Goal: Task Accomplishment & Management: Manage account settings

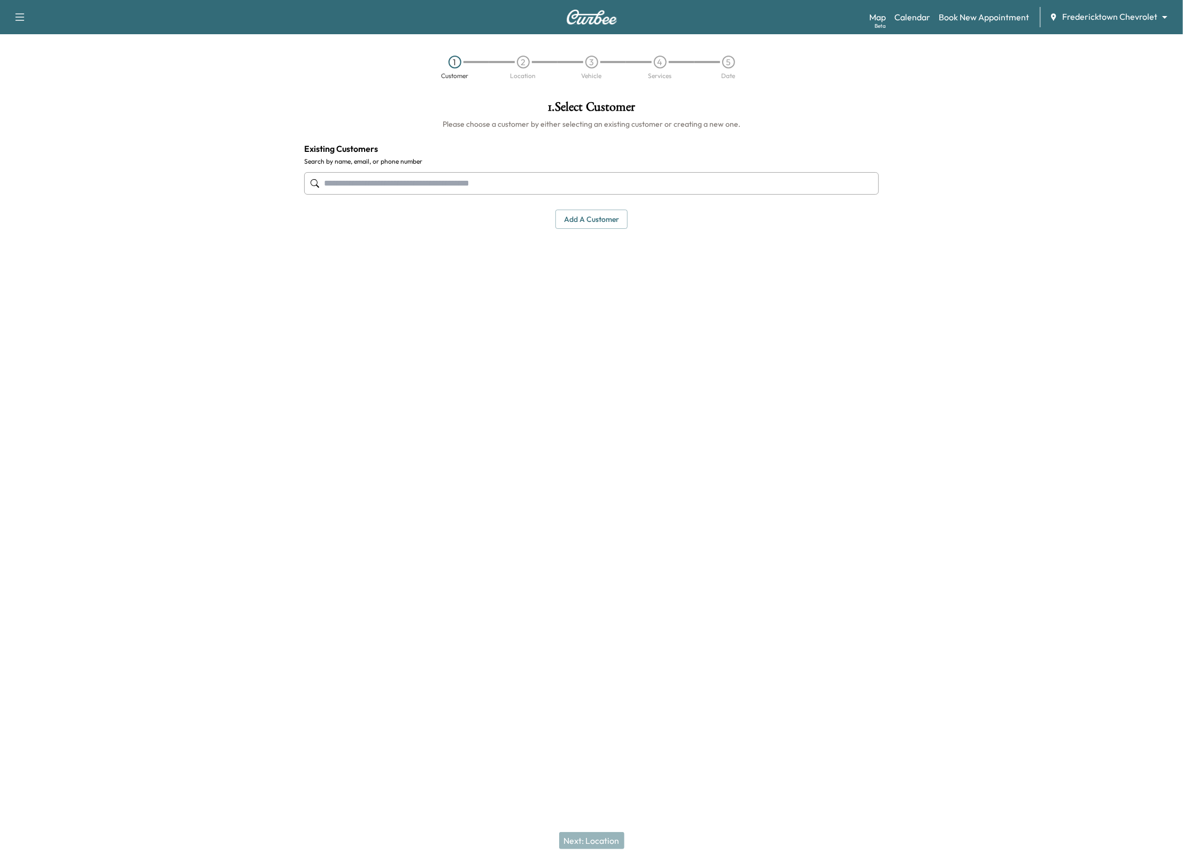
click at [1096, 9] on div "Map Beta Calendar Book New Appointment Fredericktown Chevrolet ******** ​" at bounding box center [1022, 17] width 305 height 20
click at [1093, 17] on body "Support Log Out Map Beta Calendar Book New Appointment Fredericktown Chevrolet …" at bounding box center [591, 431] width 1183 height 862
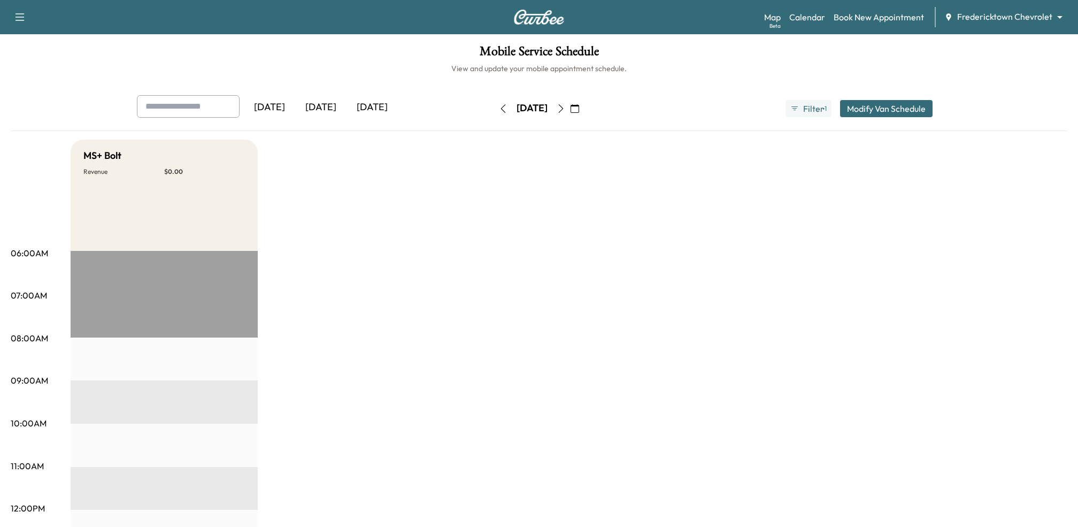
click at [1046, 16] on body "Support Log Out Map Beta Calendar Book New Appointment Fredericktown Chevrolet …" at bounding box center [539, 263] width 1078 height 527
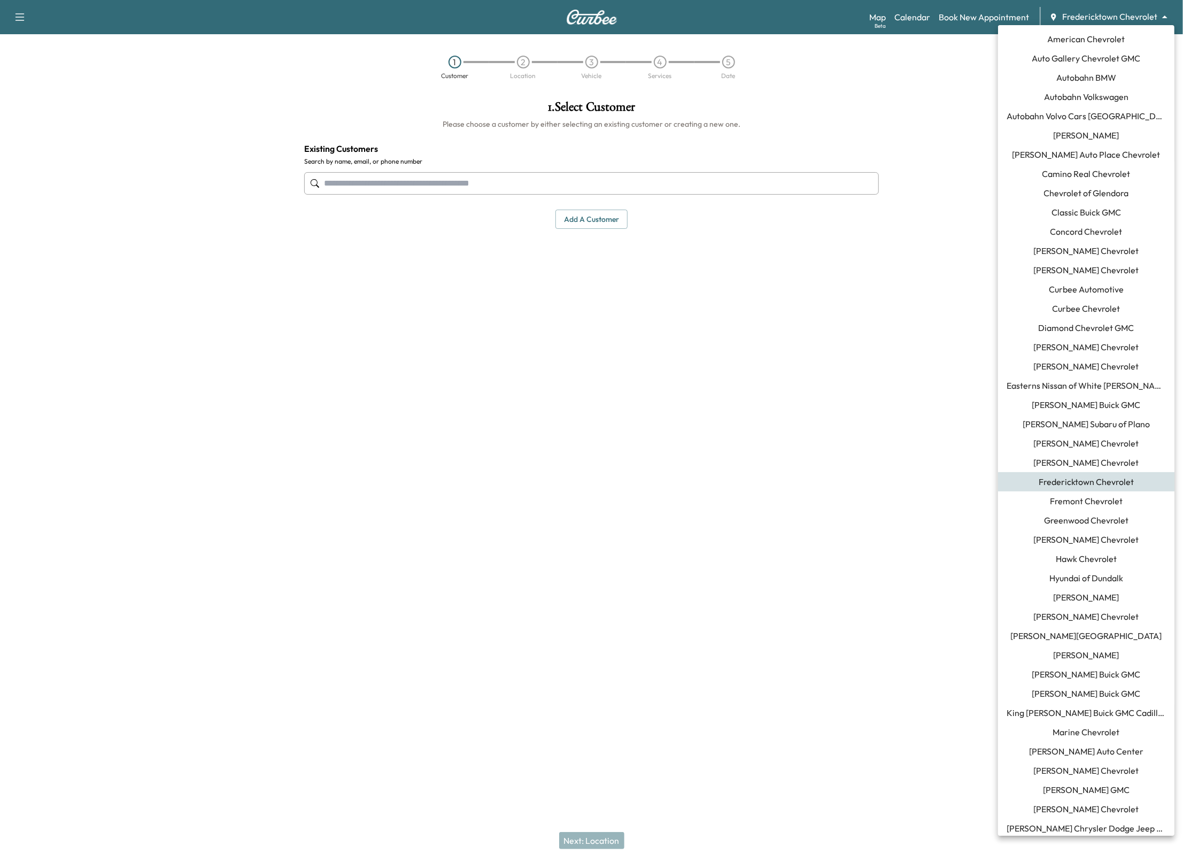
click at [1150, 17] on body "Support Log Out Map Beta Calendar Book New Appointment Fredericktown Chevrolet …" at bounding box center [591, 431] width 1183 height 862
click at [217, 148] on div at bounding box center [591, 431] width 1183 height 862
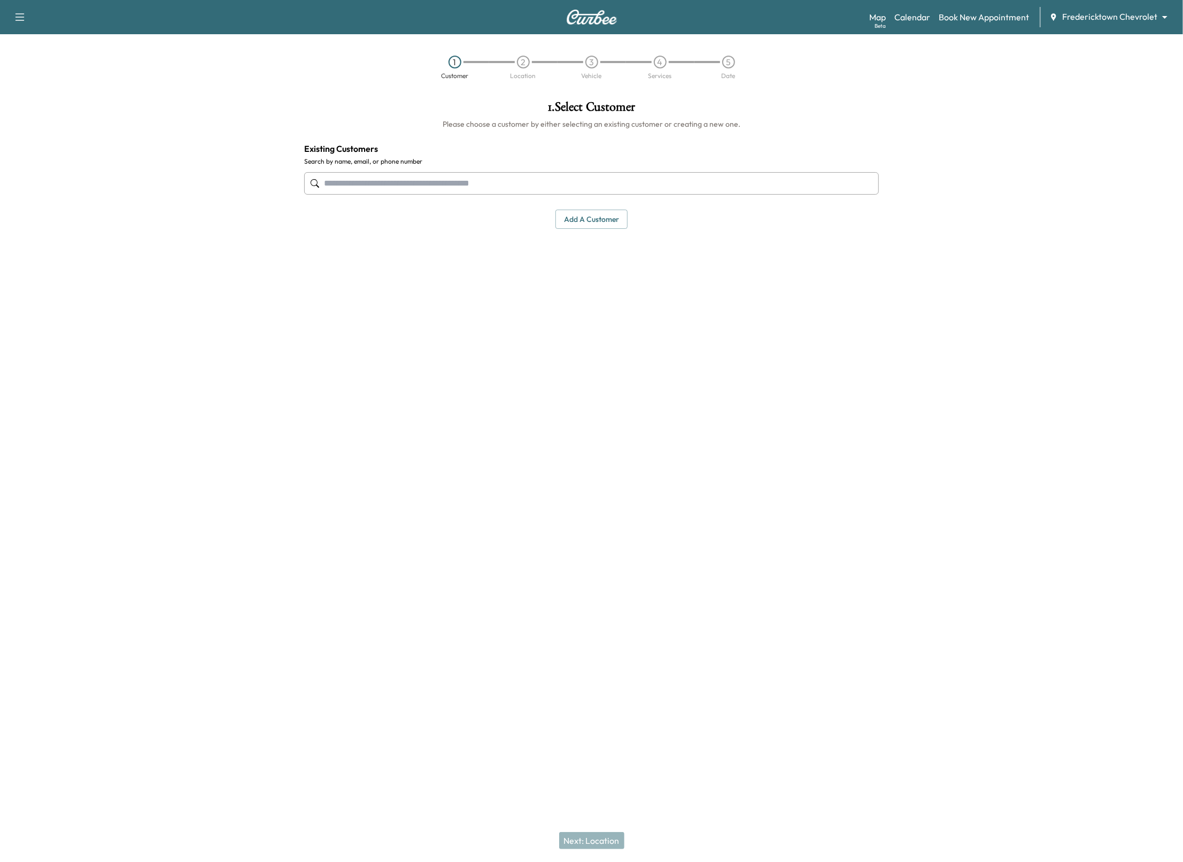
click at [20, 12] on icon "button" at bounding box center [19, 17] width 13 height 13
click at [41, 33] on link "Support" at bounding box center [38, 36] width 40 height 13
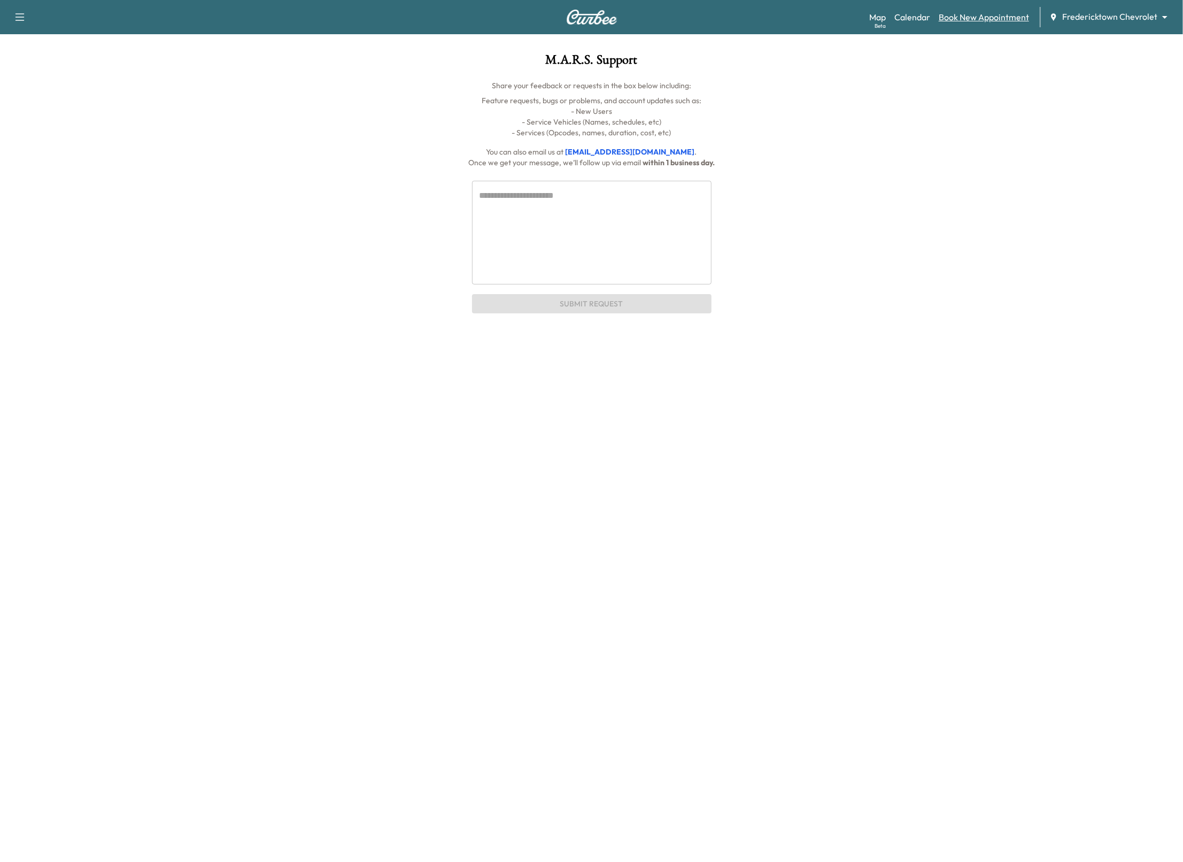
click at [970, 12] on link "Book New Appointment" at bounding box center [984, 17] width 90 height 13
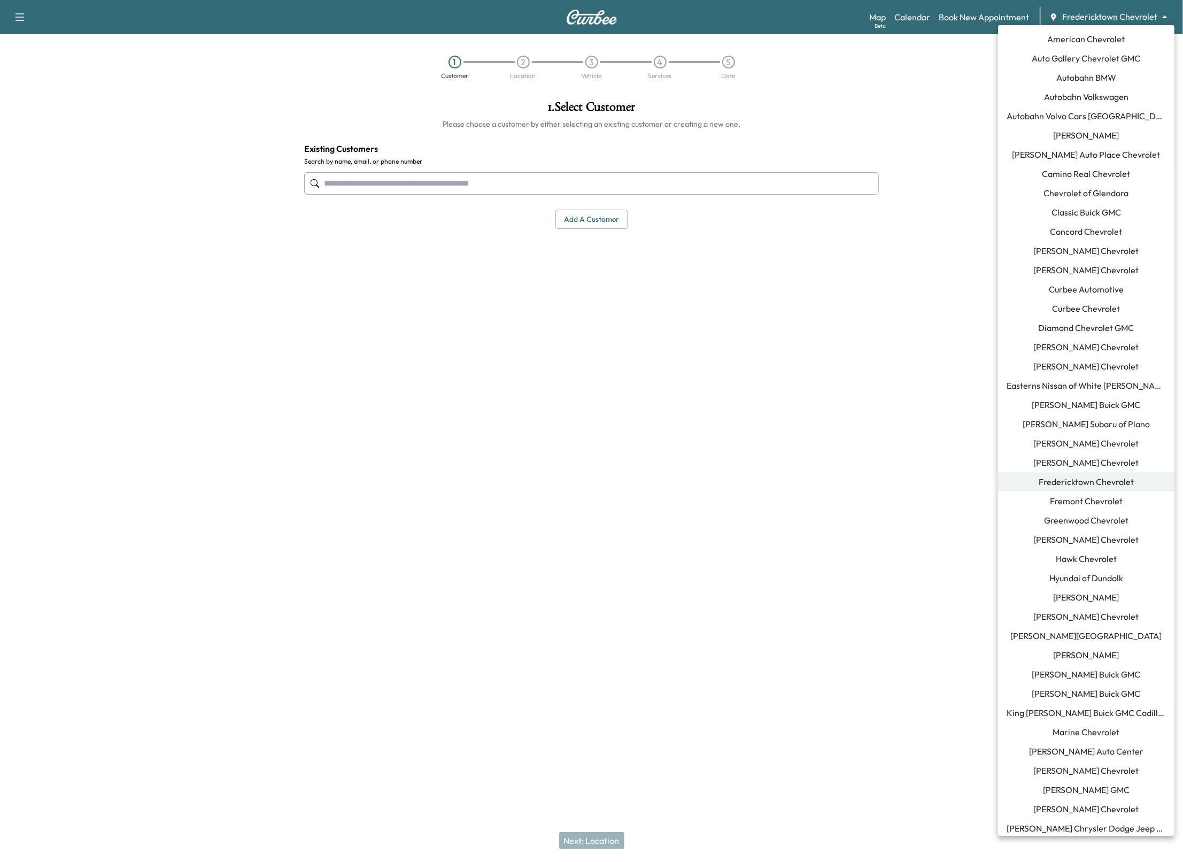
click at [1094, 19] on body "Support Log Out Map Beta Calendar Book New Appointment Fredericktown Chevrolet …" at bounding box center [591, 431] width 1183 height 862
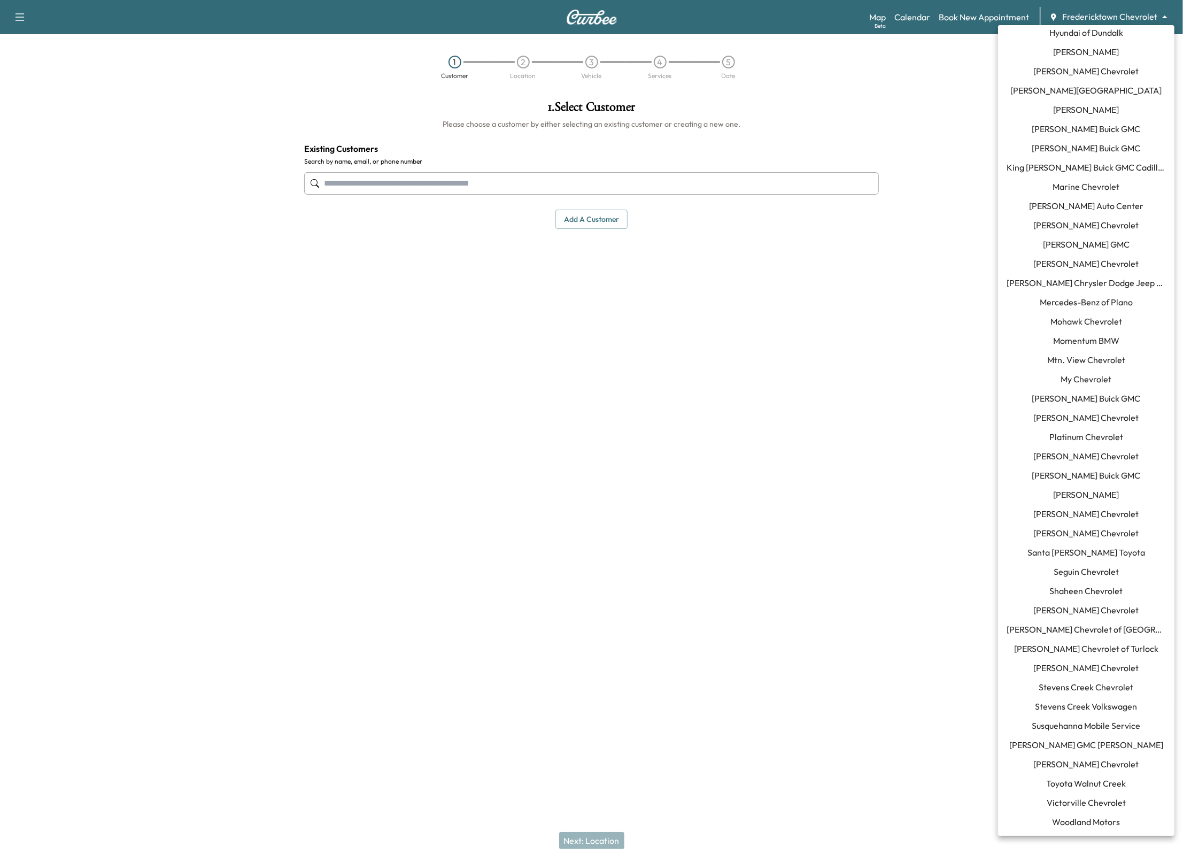
click at [15, 18] on div at bounding box center [591, 431] width 1183 height 862
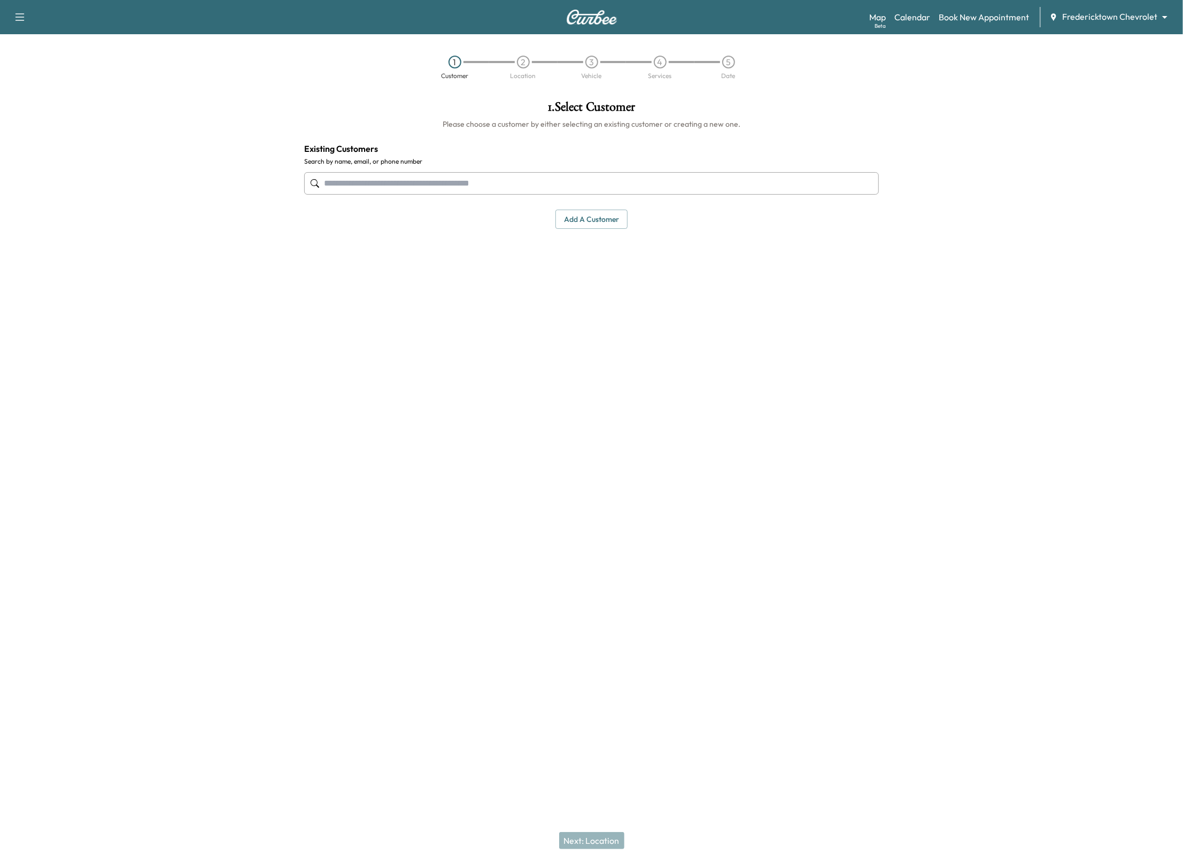
click at [22, 20] on icon "button" at bounding box center [20, 16] width 9 height 7
click at [36, 59] on button "Log Out" at bounding box center [38, 60] width 40 height 17
